Goal: Task Accomplishment & Management: Use online tool/utility

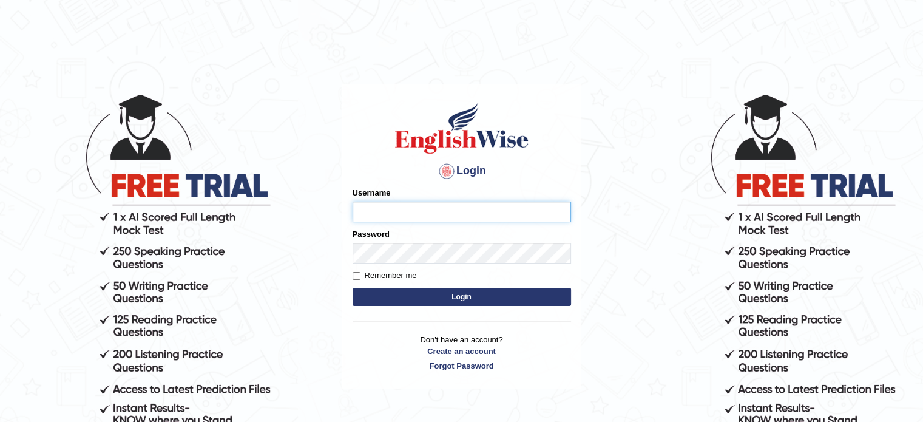
type input "anitarani2024"
click at [454, 299] on button "Login" at bounding box center [462, 297] width 218 height 18
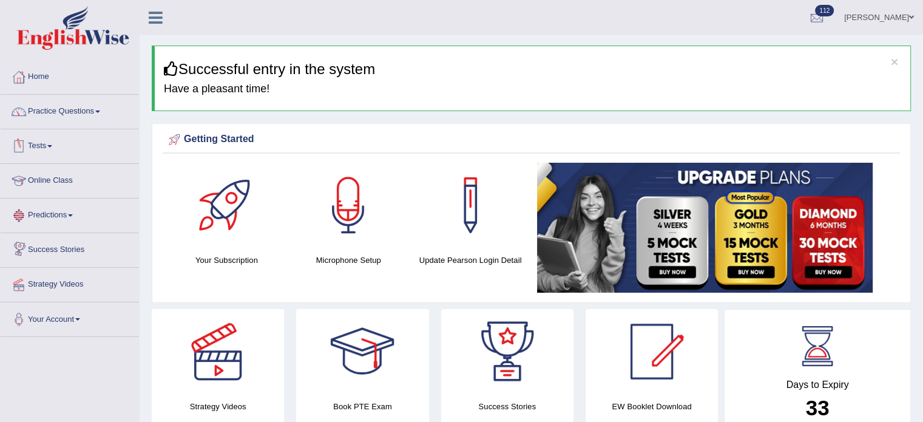
click at [52, 139] on link "Tests" at bounding box center [70, 144] width 138 height 30
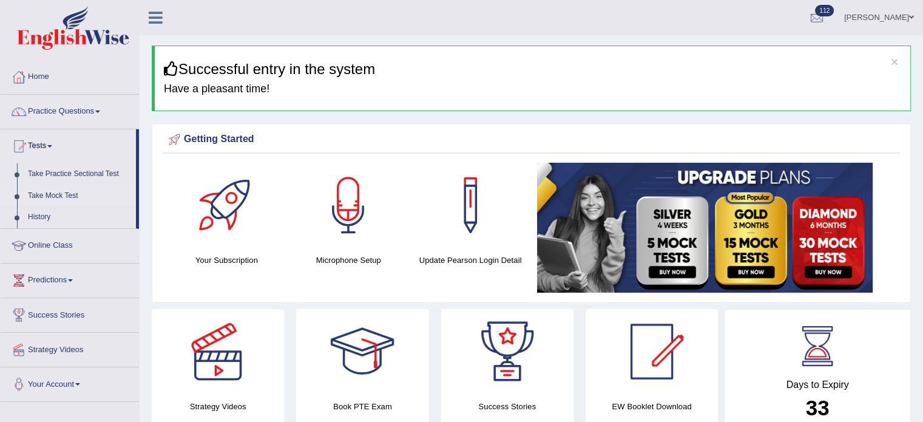
click at [58, 197] on link "Take Mock Test" at bounding box center [78, 196] width 113 height 22
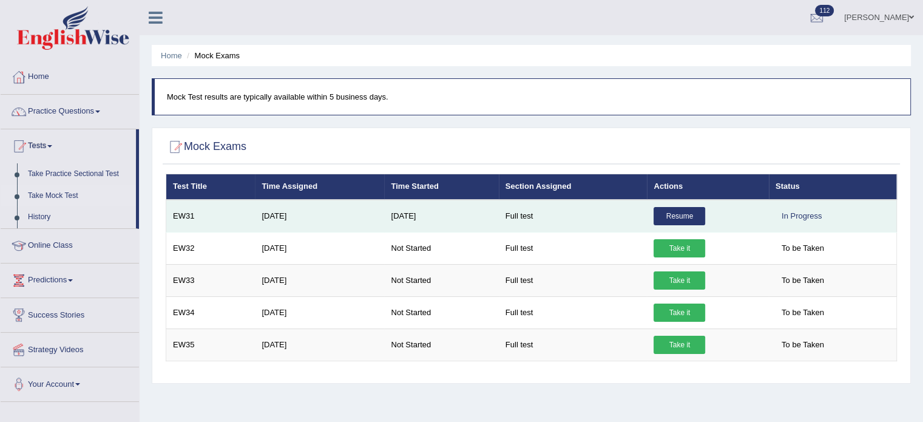
click at [683, 208] on link "Resume" at bounding box center [680, 216] width 52 height 18
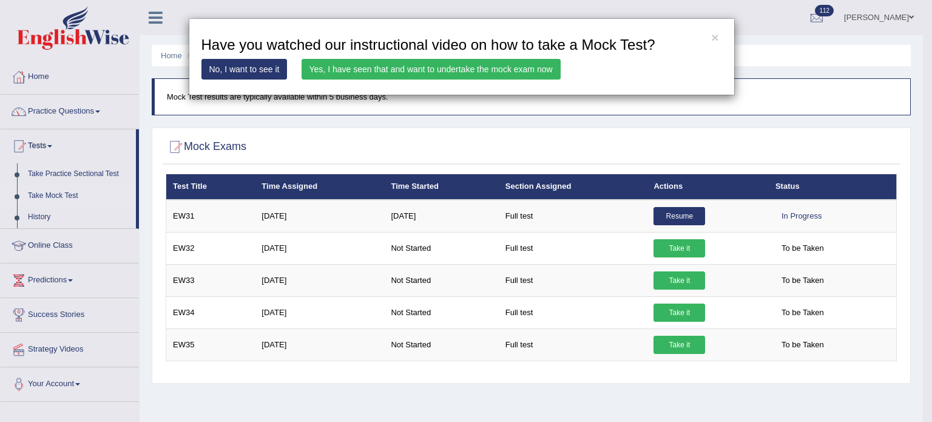
click at [406, 67] on link "Yes, I have seen that and want to undertake the mock exam now" at bounding box center [431, 69] width 259 height 21
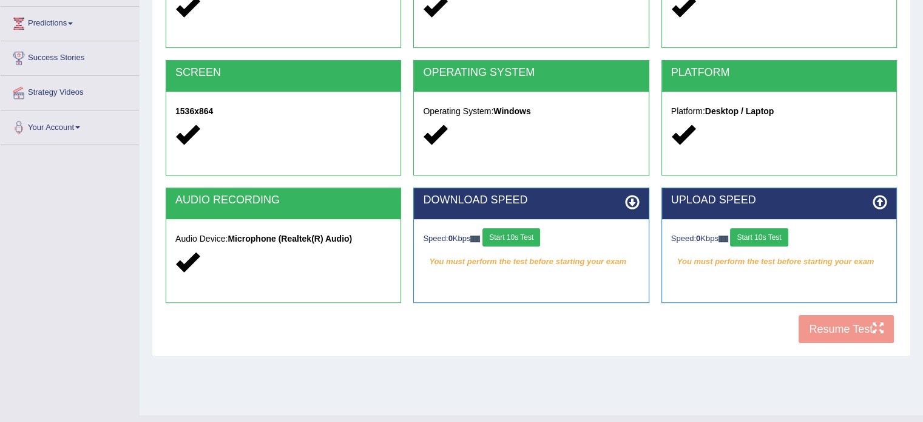
scroll to position [215, 0]
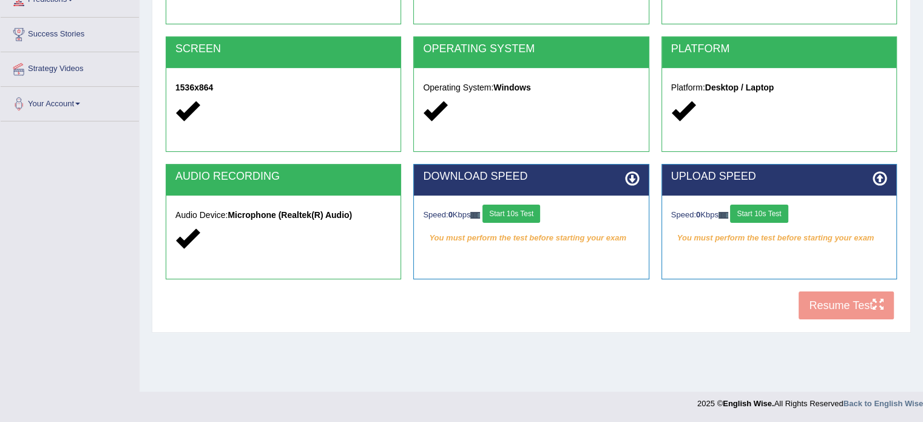
click at [513, 215] on button "Start 10s Test" at bounding box center [511, 213] width 58 height 18
click at [774, 213] on button "Start 10s Test" at bounding box center [759, 213] width 58 height 18
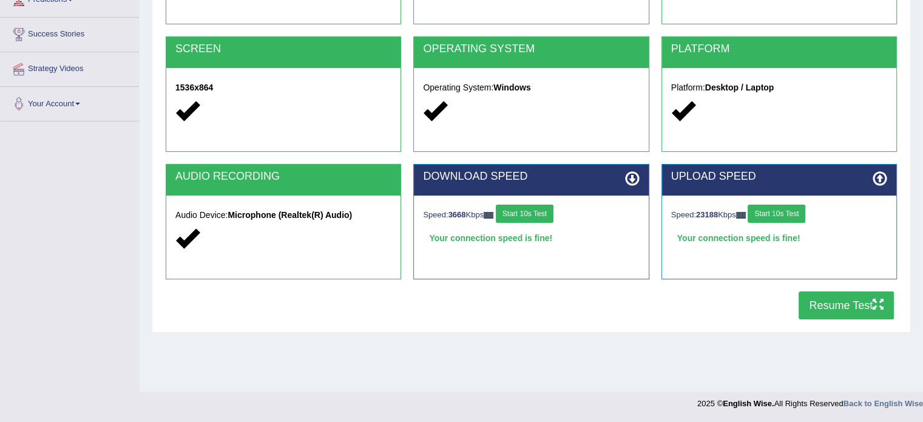
click at [825, 308] on button "Resume Test" at bounding box center [846, 305] width 95 height 28
